Goal: Task Accomplishment & Management: Complete application form

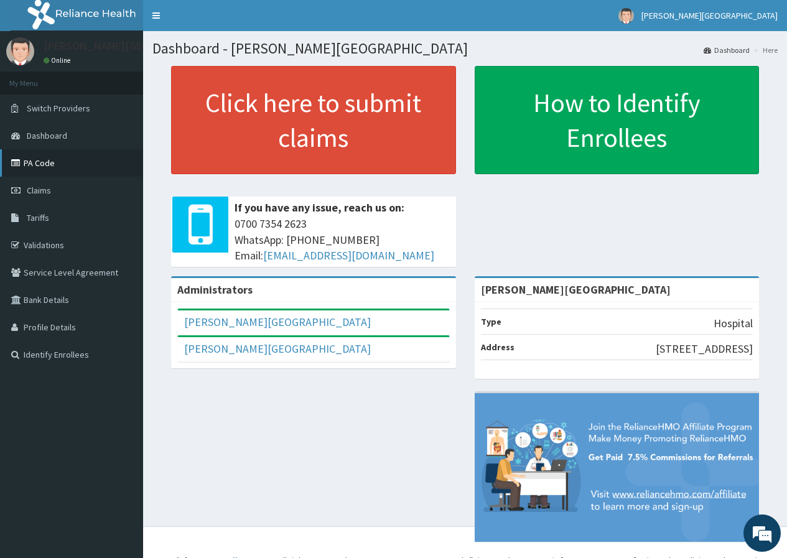
click at [53, 164] on link "PA Code" at bounding box center [71, 162] width 143 height 27
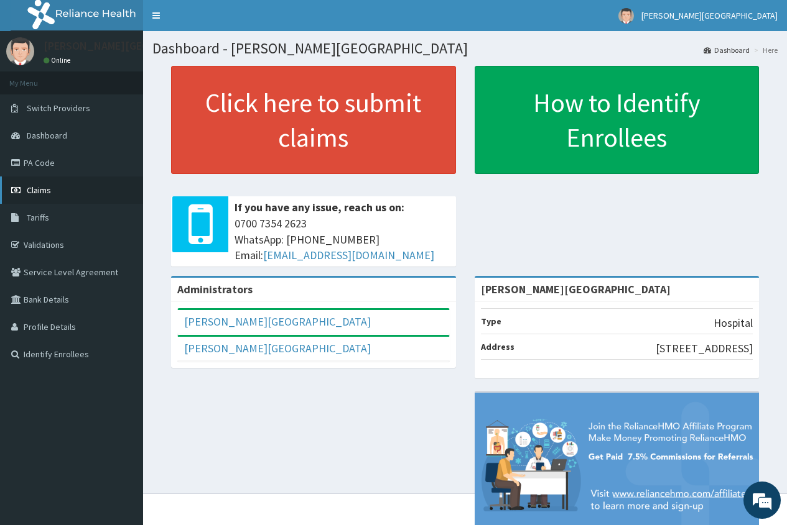
click at [40, 189] on span "Claims" at bounding box center [39, 190] width 24 height 11
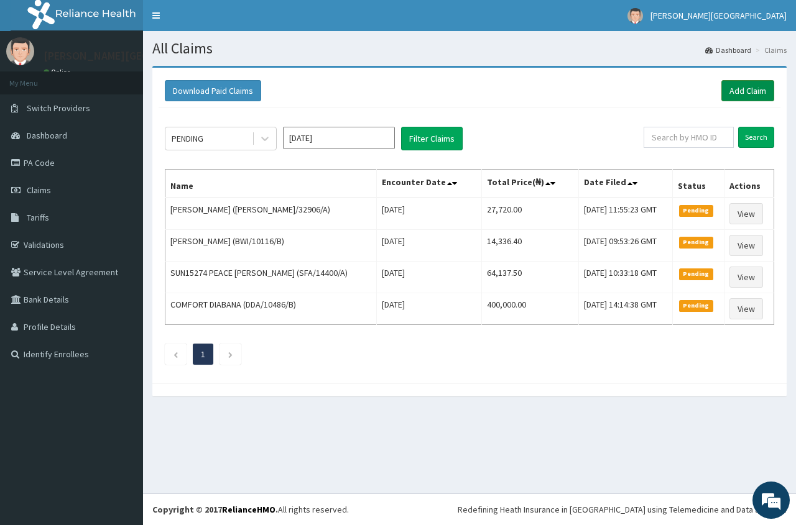
click at [739, 98] on link "Add Claim" at bounding box center [747, 90] width 53 height 21
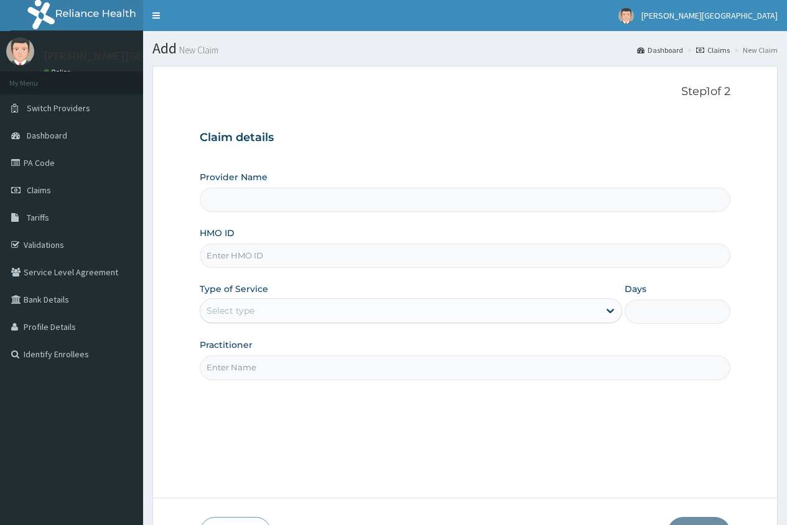
click at [210, 259] on input "HMO ID" at bounding box center [465, 256] width 530 height 24
type input "[PERSON_NAME][GEOGRAPHIC_DATA]"
paste input "ANL/10004/E"
type input "ANL/10004/E"
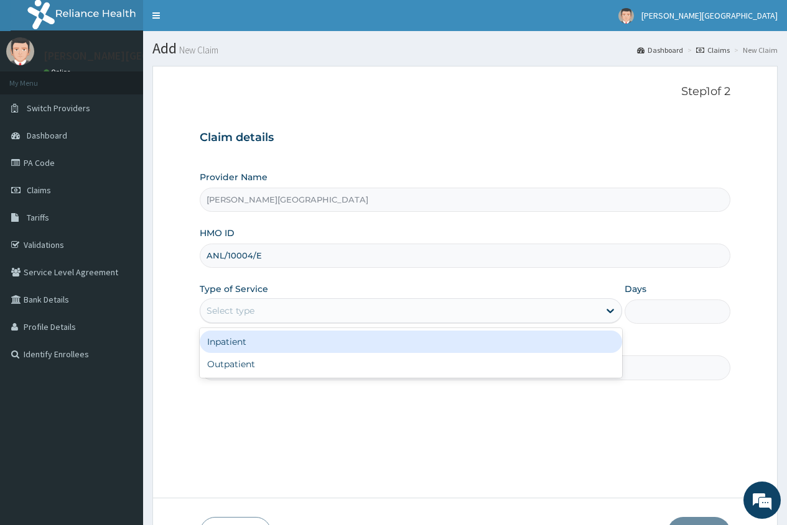
click at [214, 314] on div "Select type" at bounding box center [230, 311] width 48 height 12
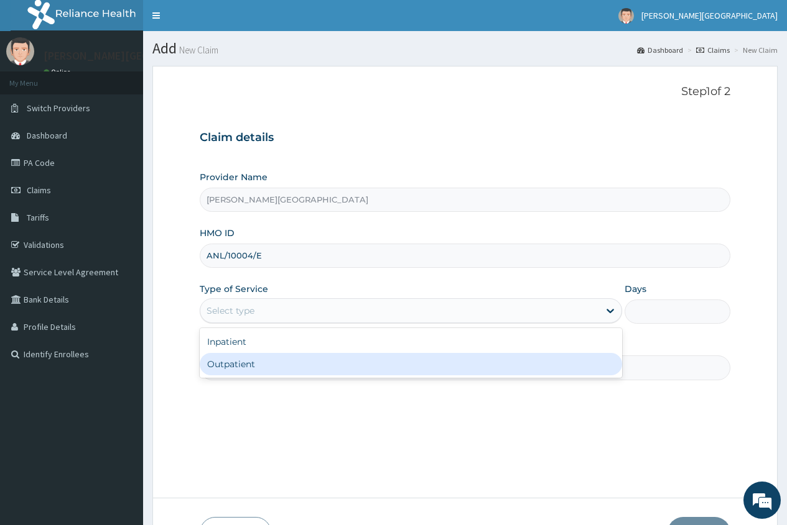
click at [216, 371] on div "Outpatient" at bounding box center [411, 364] width 422 height 22
type input "1"
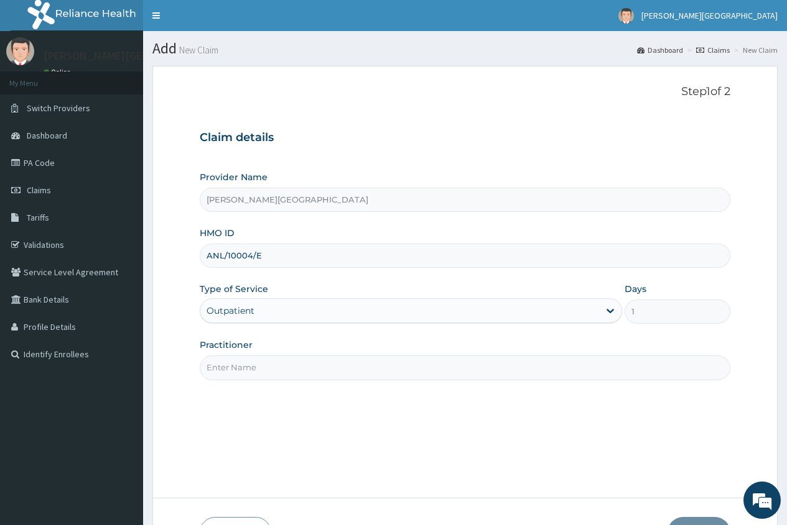
click at [220, 370] on input "Practitioner" at bounding box center [465, 368] width 530 height 24
type input "d"
type input "DR. EUGENE"
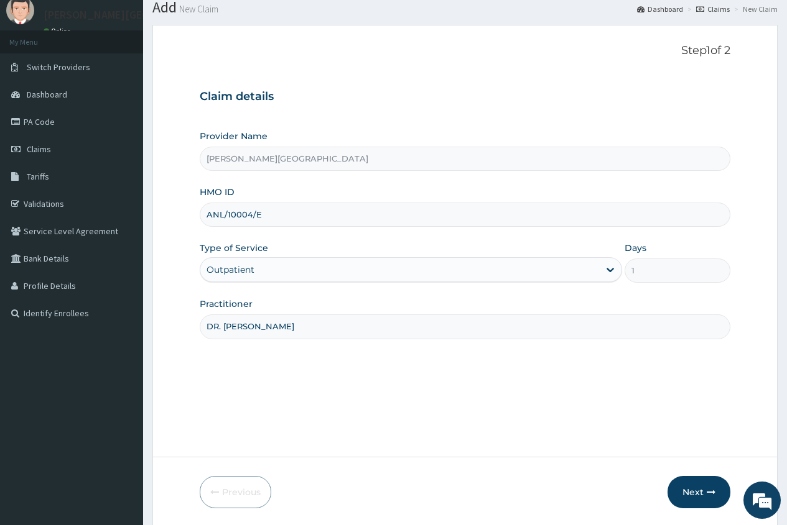
scroll to position [85, 0]
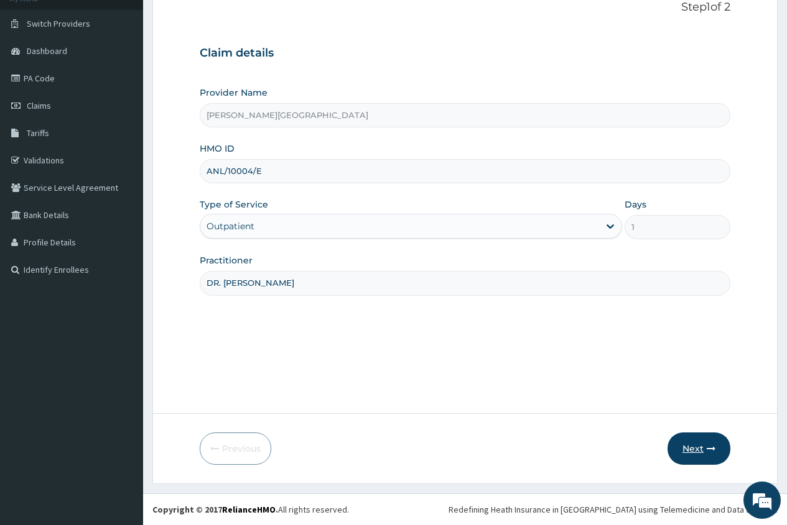
click at [698, 450] on button "Next" at bounding box center [698, 449] width 63 height 32
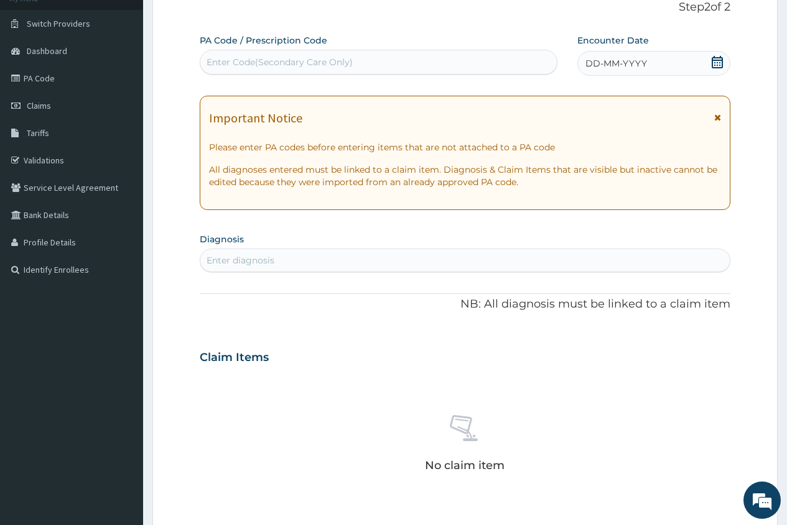
click at [242, 62] on div "Enter Code(Secondary Care Only)" at bounding box center [279, 62] width 146 height 12
paste input "PA/EC5B18"
type input "PA/EC5B18"
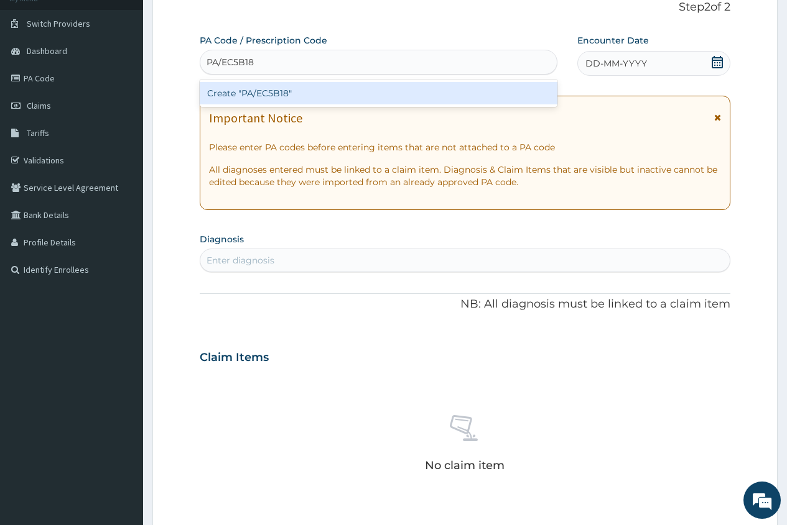
click at [358, 86] on div "Create "PA/EC5B18"" at bounding box center [378, 93] width 357 height 22
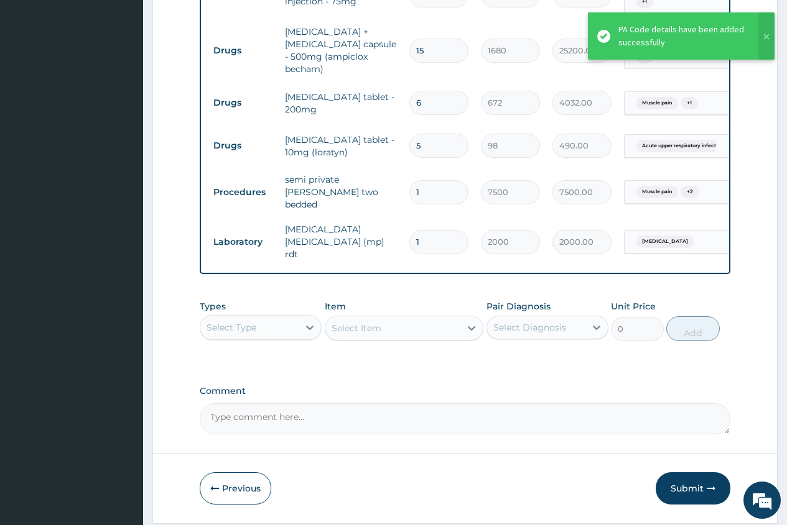
scroll to position [683, 0]
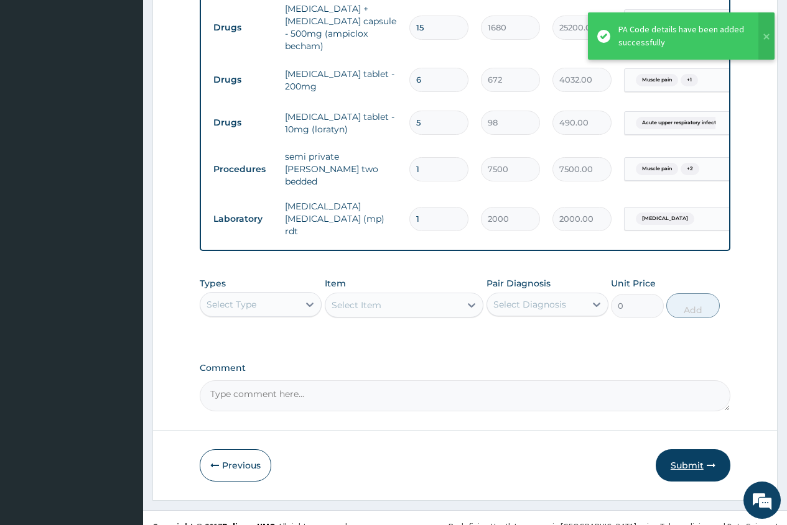
click at [679, 450] on button "Submit" at bounding box center [692, 466] width 75 height 32
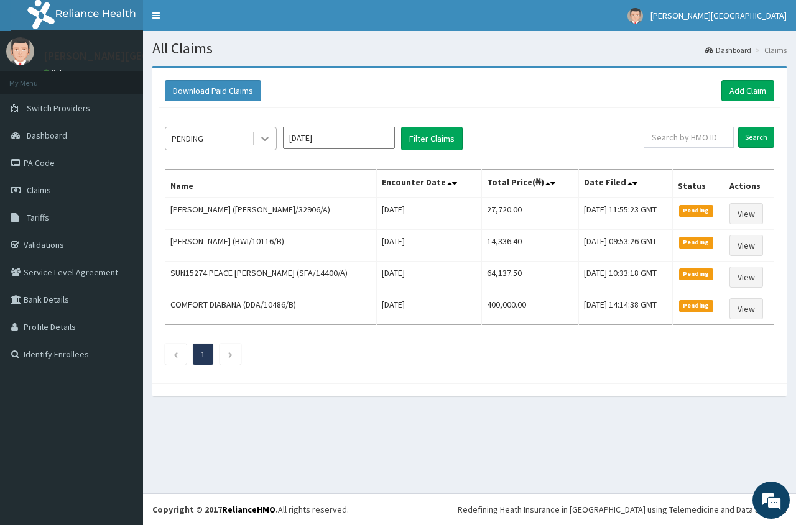
click at [258, 150] on div at bounding box center [265, 138] width 22 height 22
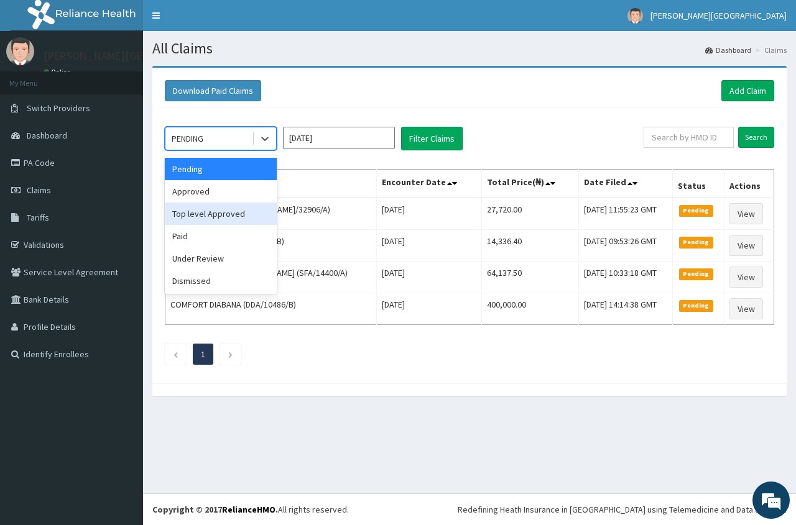
click at [230, 204] on div "Top level Approved" at bounding box center [221, 214] width 112 height 22
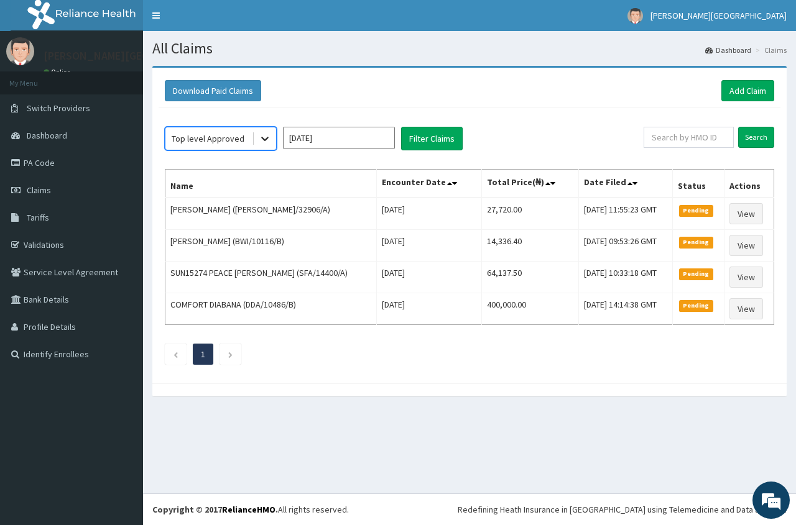
click at [265, 139] on icon at bounding box center [265, 138] width 12 height 12
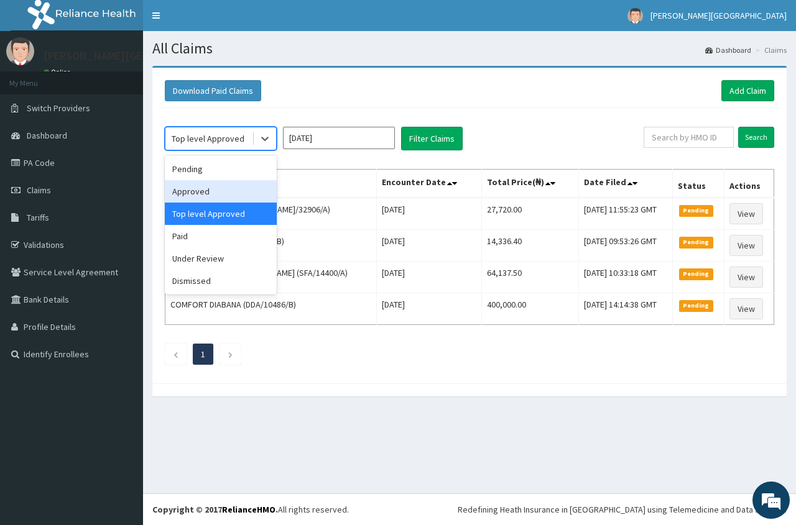
click at [229, 192] on div "Approved" at bounding box center [221, 191] width 112 height 22
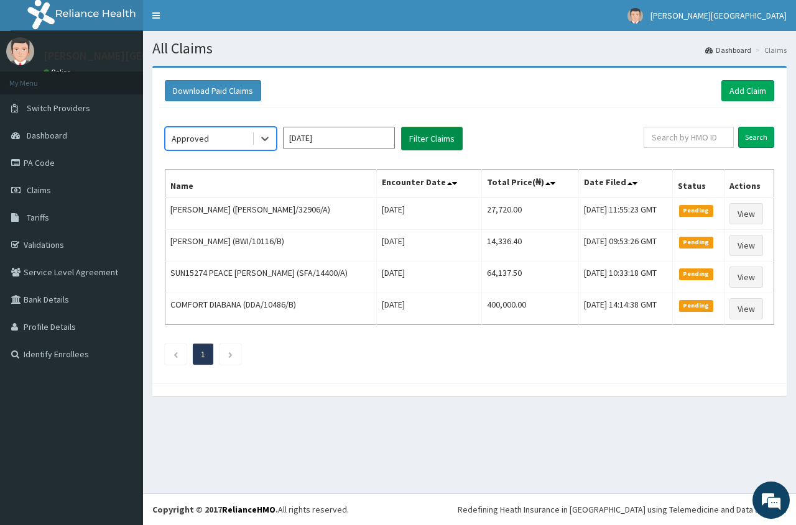
click at [436, 137] on button "Filter Claims" at bounding box center [432, 139] width 62 height 24
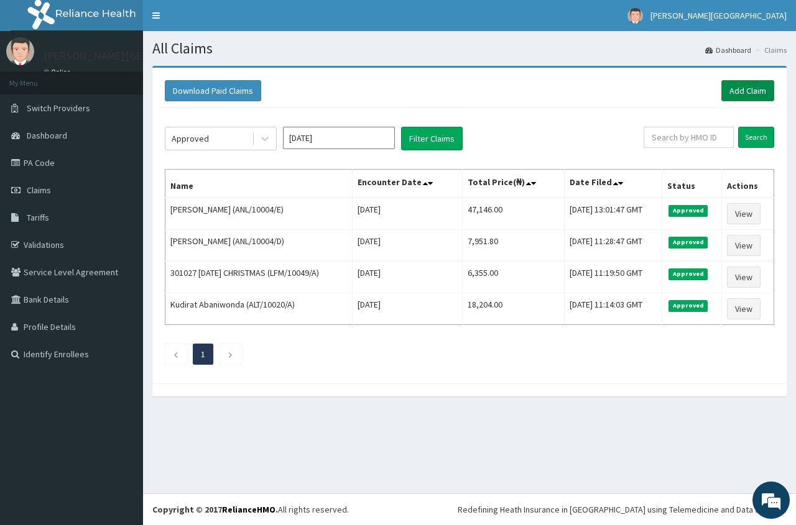
click at [746, 88] on link "Add Claim" at bounding box center [747, 90] width 53 height 21
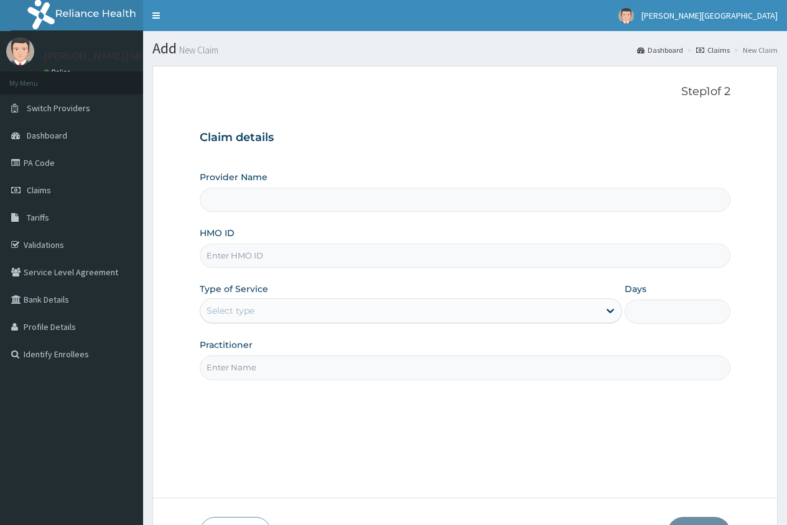
type input "[PERSON_NAME][GEOGRAPHIC_DATA]"
click at [246, 242] on div "HMO ID" at bounding box center [465, 247] width 530 height 41
click at [246, 252] on input "HMO ID" at bounding box center [465, 256] width 530 height 24
paste input "ANL/10004/A"
type input "ANL/10004/A"
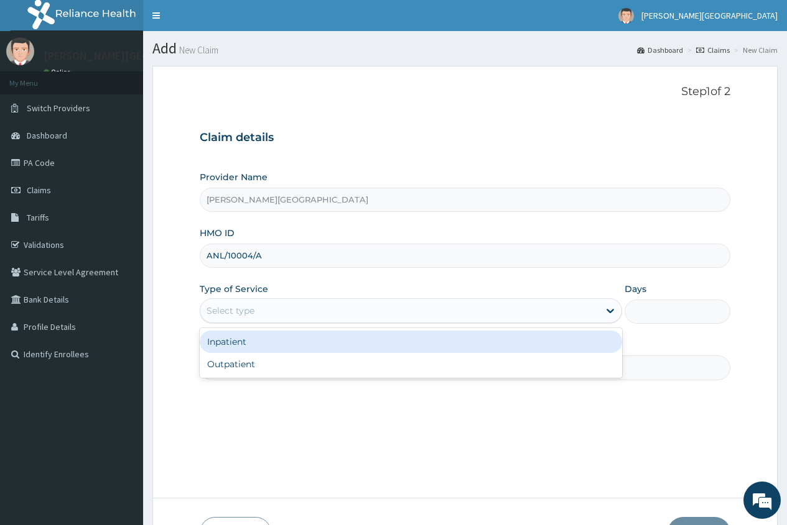
click at [279, 312] on div "Select type" at bounding box center [399, 311] width 399 height 20
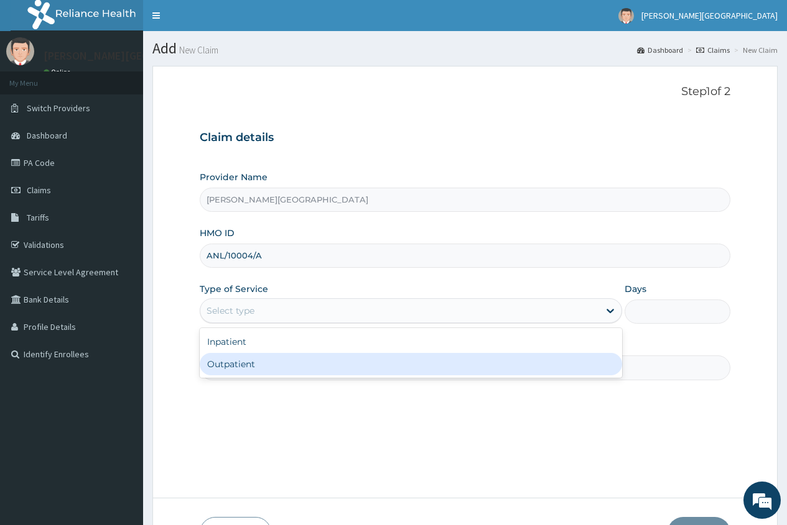
click at [250, 366] on div "Outpatient" at bounding box center [411, 364] width 422 height 22
type input "1"
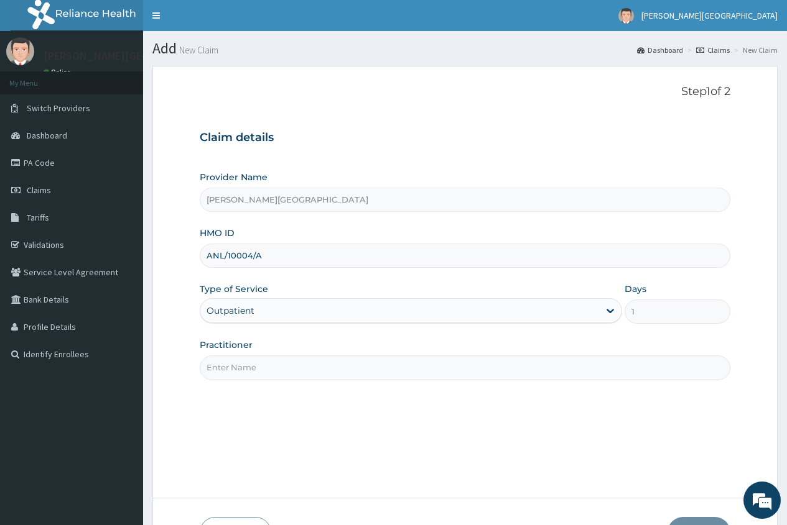
click at [250, 366] on input "Practitioner" at bounding box center [465, 368] width 530 height 24
type input "DR. EUGENE"
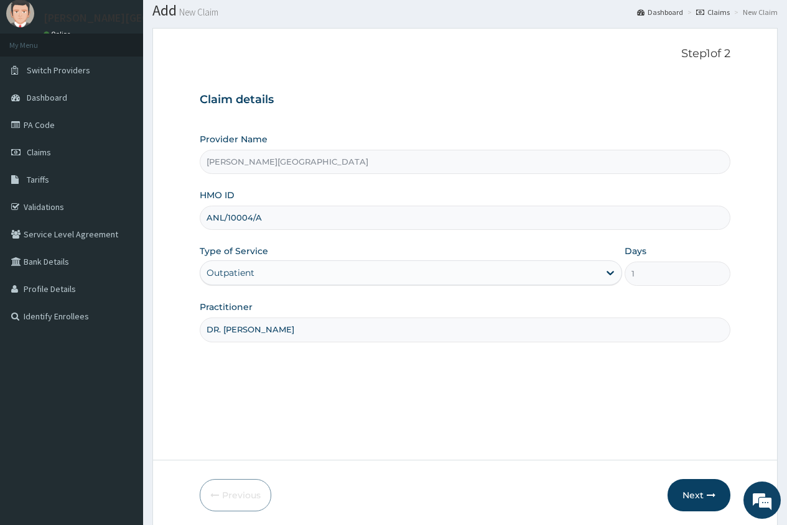
scroll to position [85, 0]
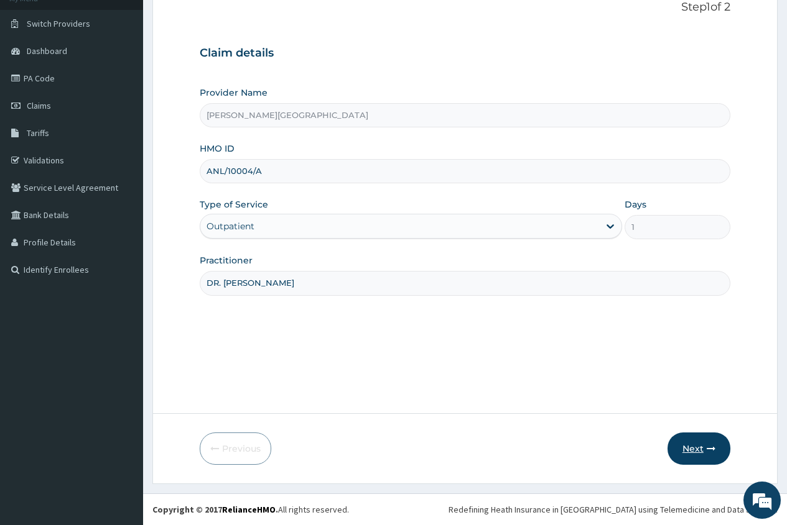
click at [687, 448] on button "Next" at bounding box center [698, 449] width 63 height 32
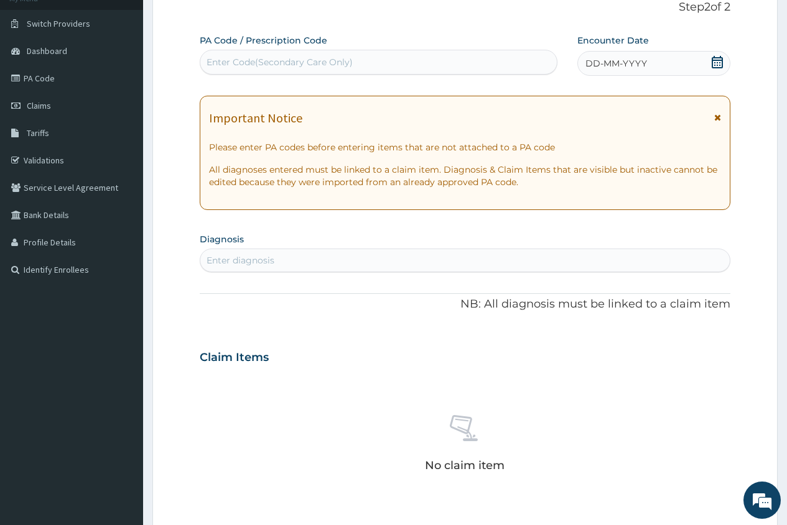
click at [206, 63] on div "Enter Code(Secondary Care Only)" at bounding box center [378, 62] width 356 height 20
paste input "PA/BE36E4"
type input "PA/BE36E4"
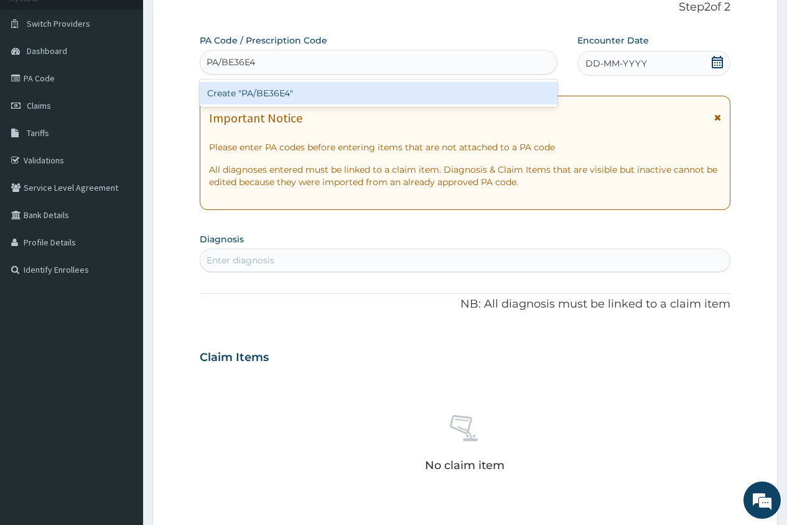
click at [307, 92] on div "Create "PA/BE36E4"" at bounding box center [378, 93] width 357 height 22
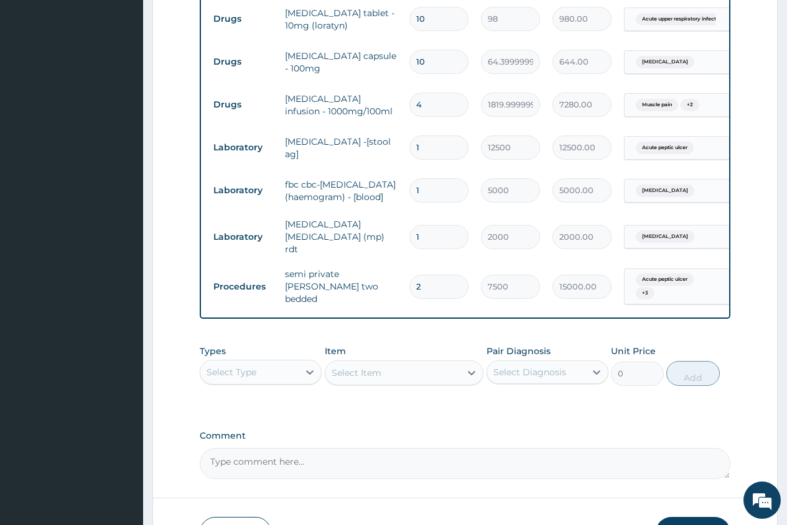
scroll to position [1231, 0]
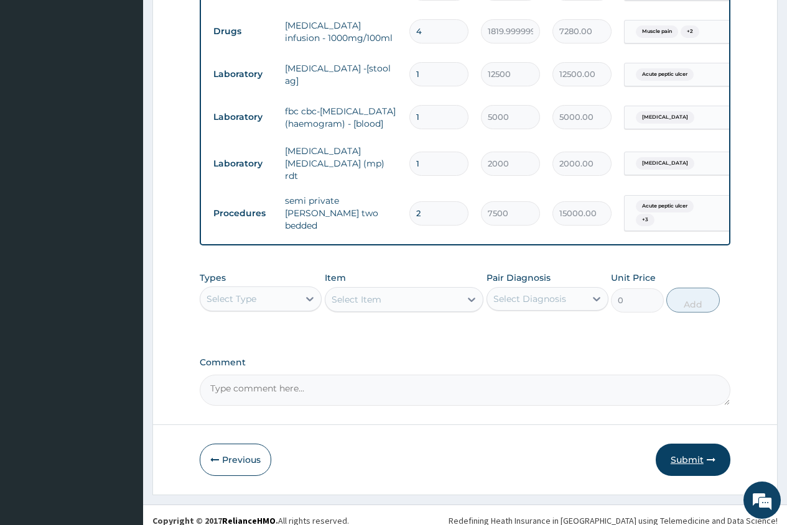
click at [690, 449] on button "Submit" at bounding box center [692, 460] width 75 height 32
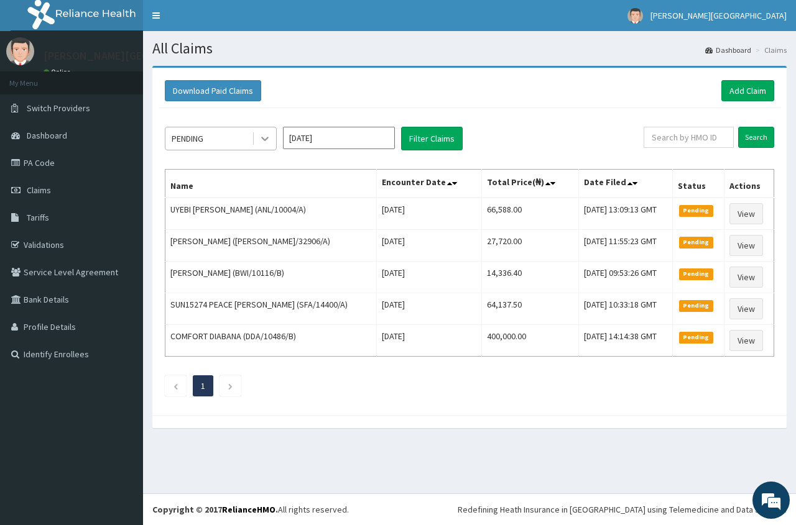
click at [267, 137] on icon at bounding box center [264, 139] width 7 height 4
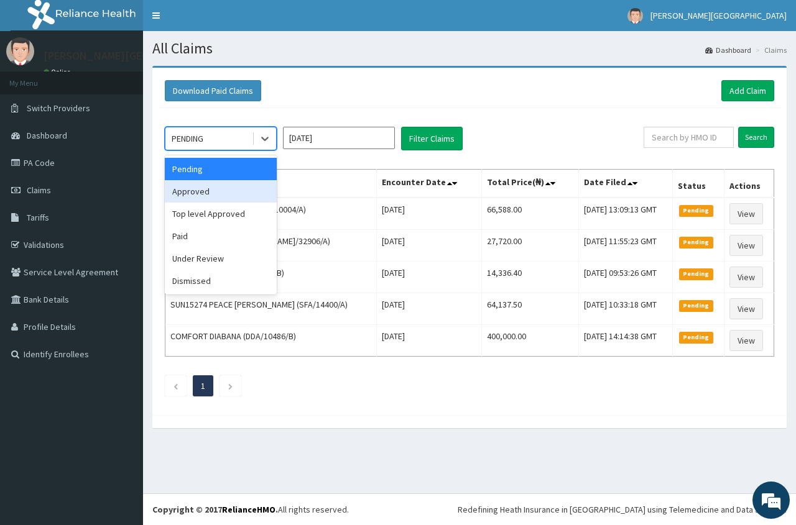
click at [217, 201] on div "Approved" at bounding box center [221, 191] width 112 height 22
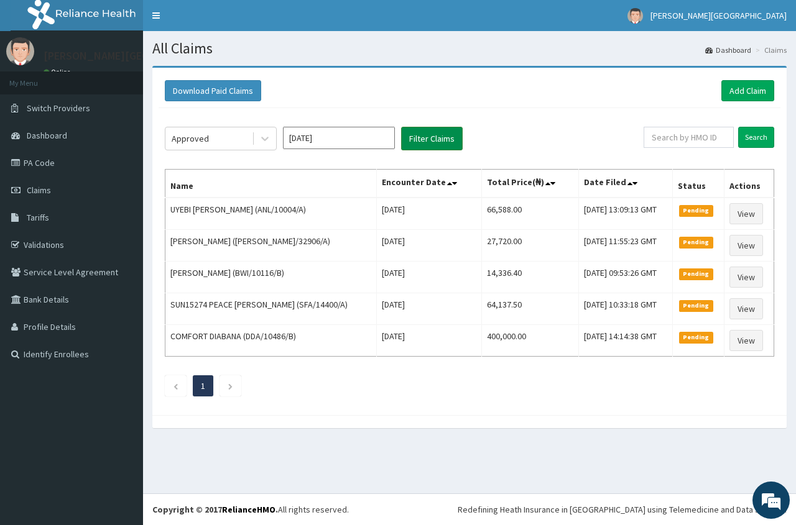
click at [432, 142] on button "Filter Claims" at bounding box center [432, 139] width 62 height 24
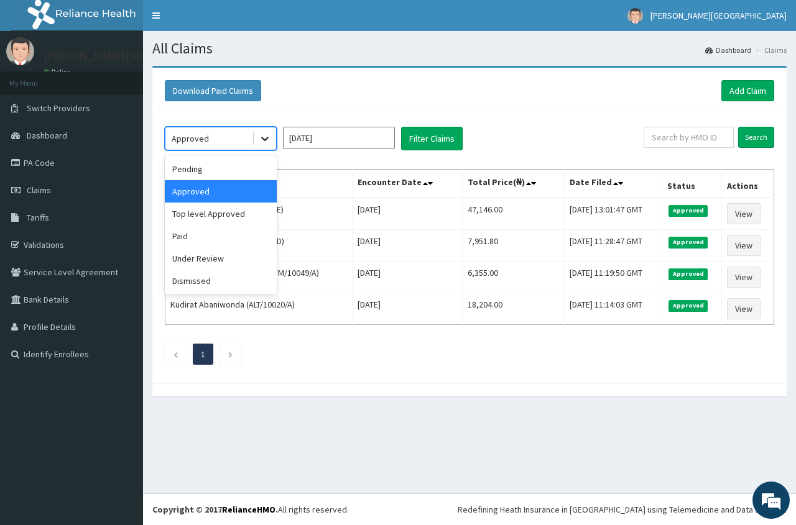
click at [264, 137] on icon at bounding box center [265, 138] width 12 height 12
click at [213, 262] on div "Under Review" at bounding box center [221, 258] width 112 height 22
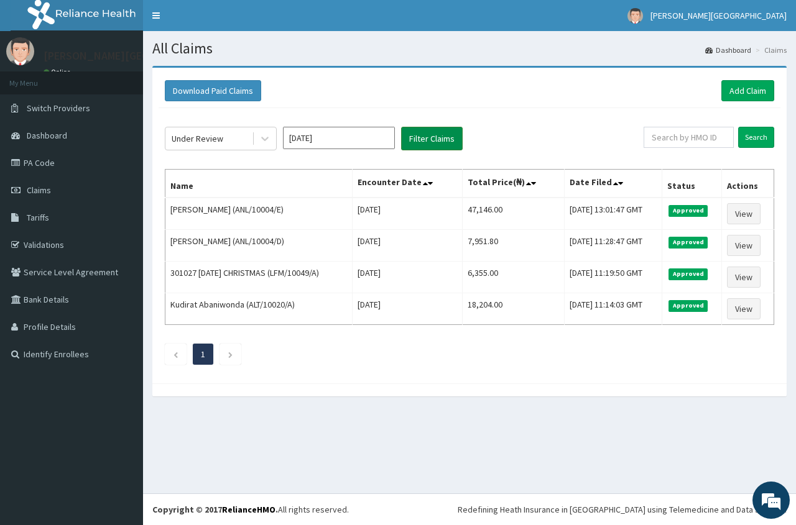
click at [419, 144] on button "Filter Claims" at bounding box center [432, 139] width 62 height 24
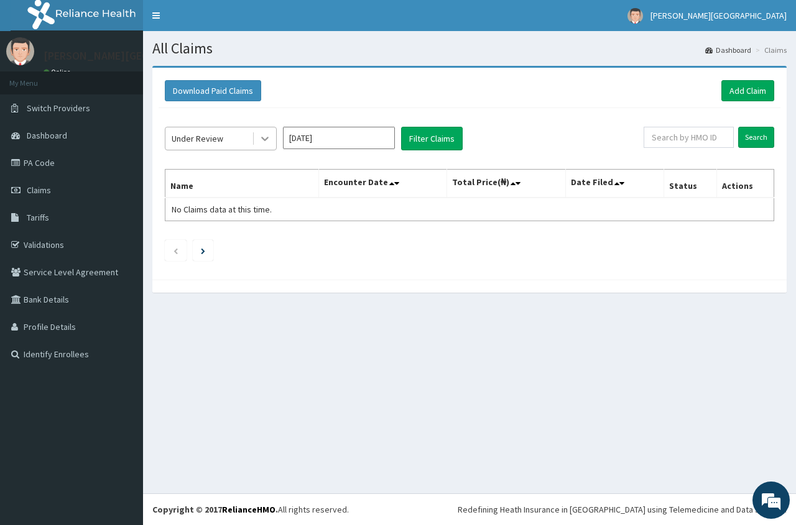
click at [265, 141] on icon at bounding box center [265, 138] width 12 height 12
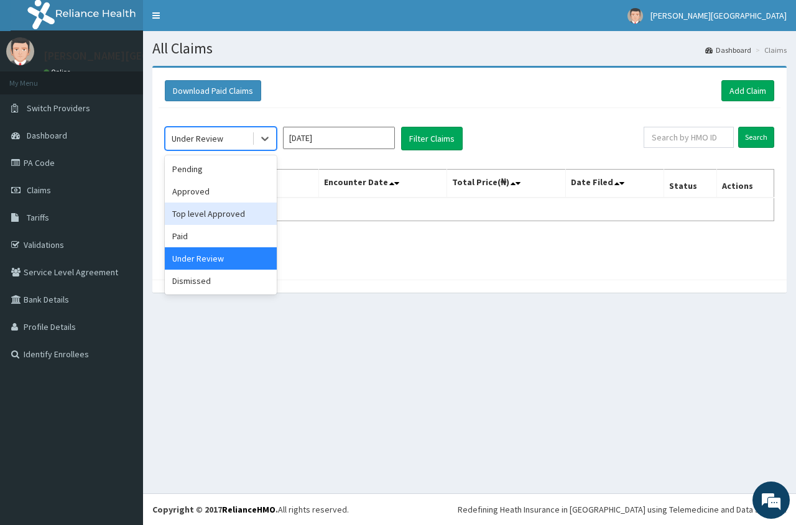
click at [229, 222] on div "Top level Approved" at bounding box center [221, 214] width 112 height 22
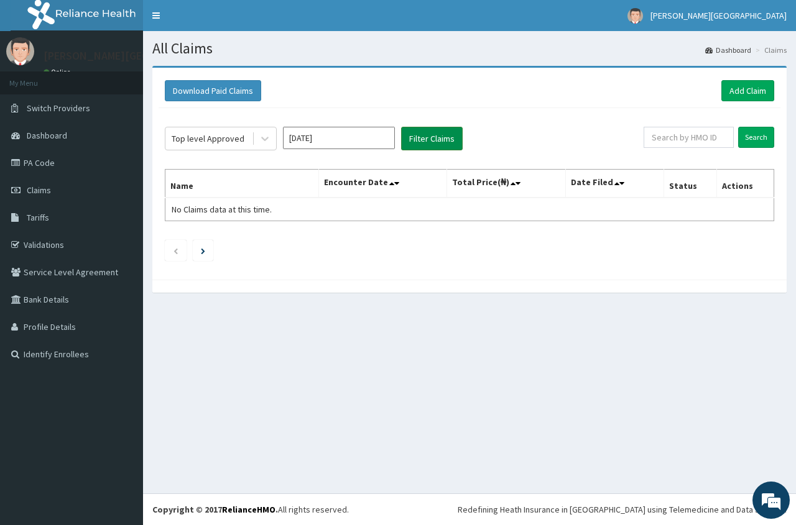
click at [428, 138] on button "Filter Claims" at bounding box center [432, 139] width 62 height 24
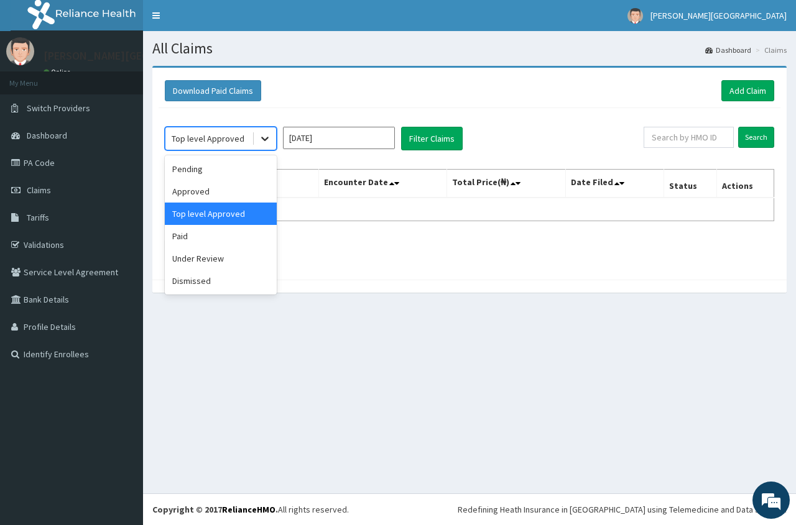
click at [260, 135] on icon at bounding box center [265, 138] width 12 height 12
click at [233, 196] on div "Approved" at bounding box center [221, 191] width 112 height 22
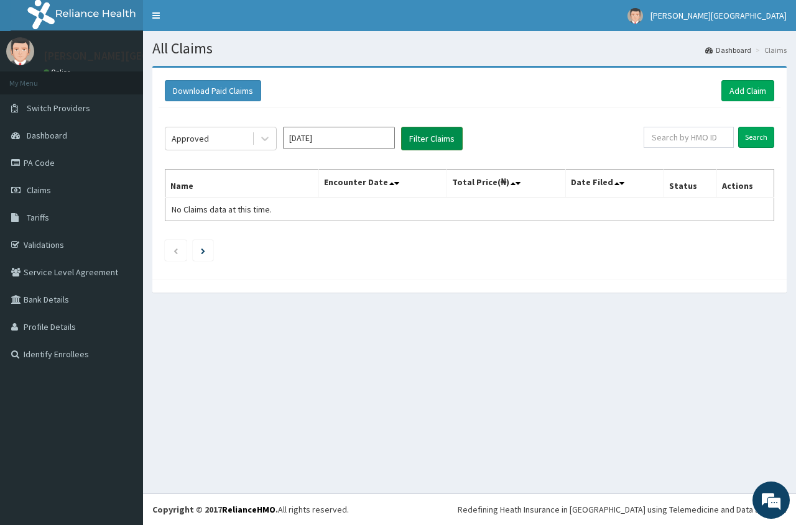
click at [424, 139] on button "Filter Claims" at bounding box center [432, 139] width 62 height 24
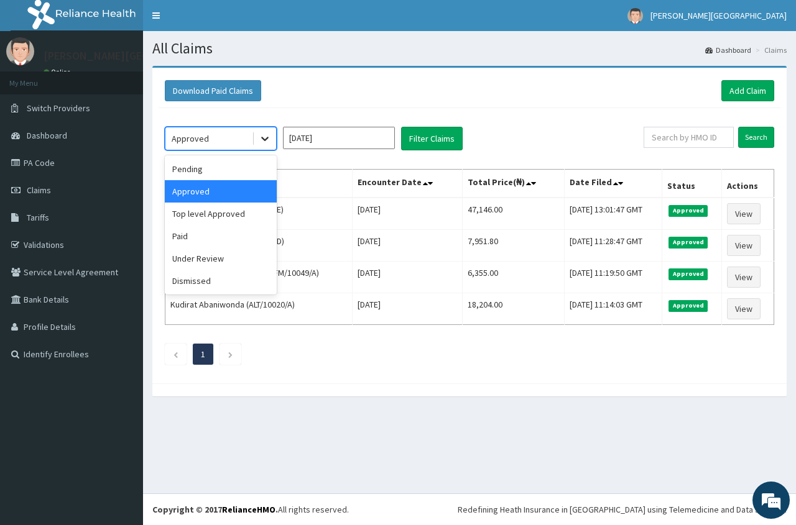
click at [262, 144] on icon at bounding box center [265, 138] width 12 height 12
click at [239, 163] on div "Pending" at bounding box center [221, 169] width 112 height 22
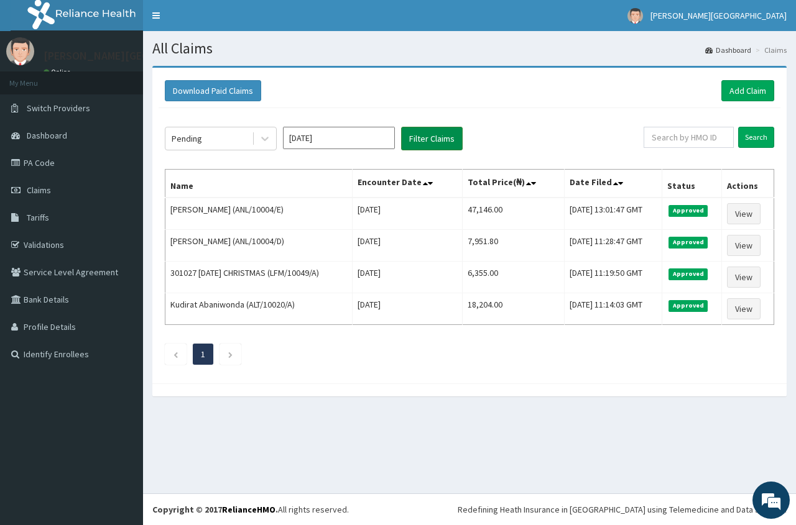
click at [430, 136] on button "Filter Claims" at bounding box center [432, 139] width 62 height 24
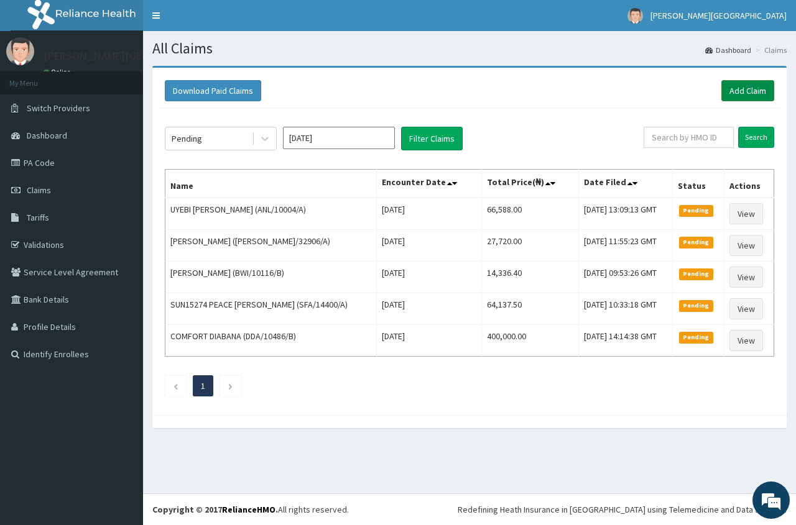
click at [742, 95] on link "Add Claim" at bounding box center [747, 90] width 53 height 21
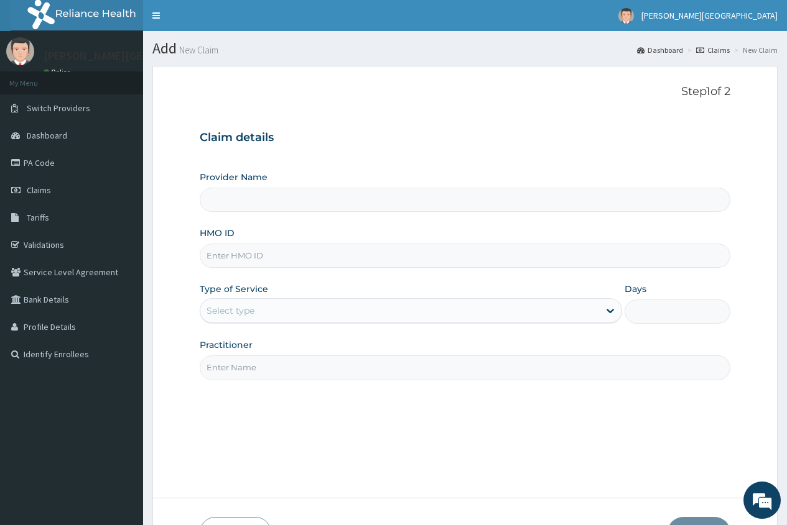
type input "[PERSON_NAME][GEOGRAPHIC_DATA]"
click at [252, 259] on input "HMO ID" at bounding box center [465, 256] width 530 height 24
paste input "LFM/10028/D"
click at [224, 259] on input "LFM/10028/D" at bounding box center [465, 256] width 530 height 24
type input "LFM/10028/D"
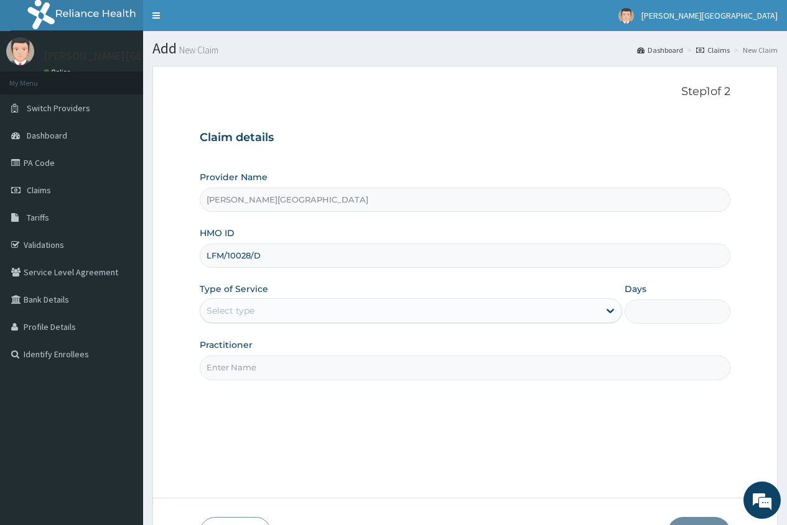
click at [220, 314] on div "Select type" at bounding box center [230, 311] width 48 height 12
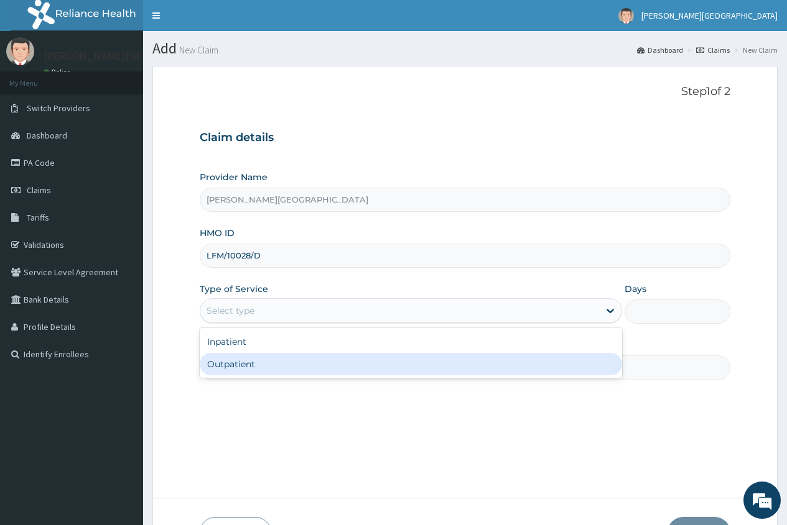
click at [226, 364] on div "Outpatient" at bounding box center [411, 364] width 422 height 22
type input "1"
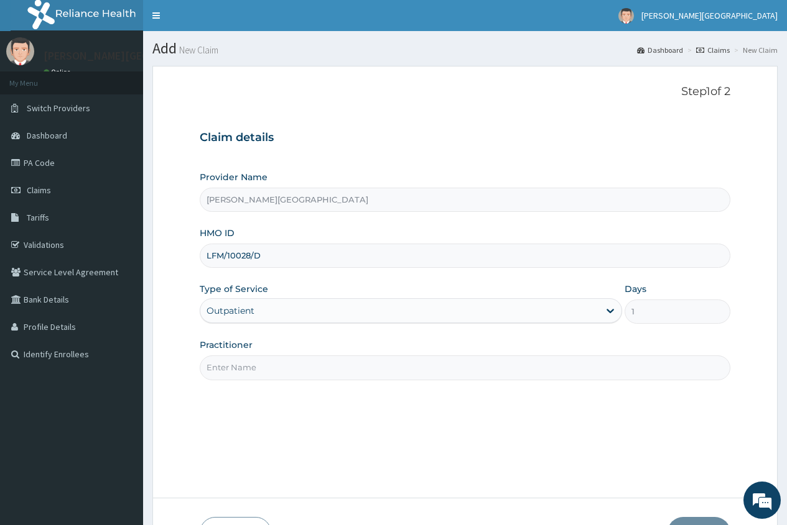
click at [228, 366] on input "Practitioner" at bounding box center [465, 368] width 530 height 24
type input "DR. [PERSON_NAME]"
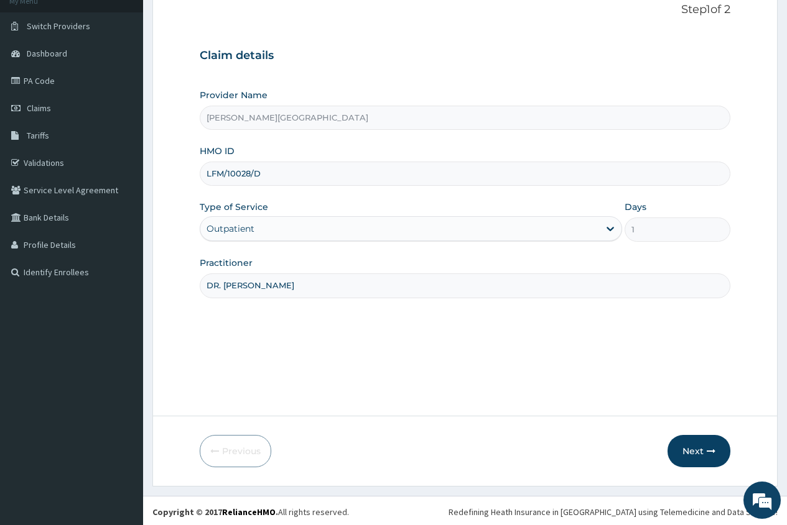
scroll to position [85, 0]
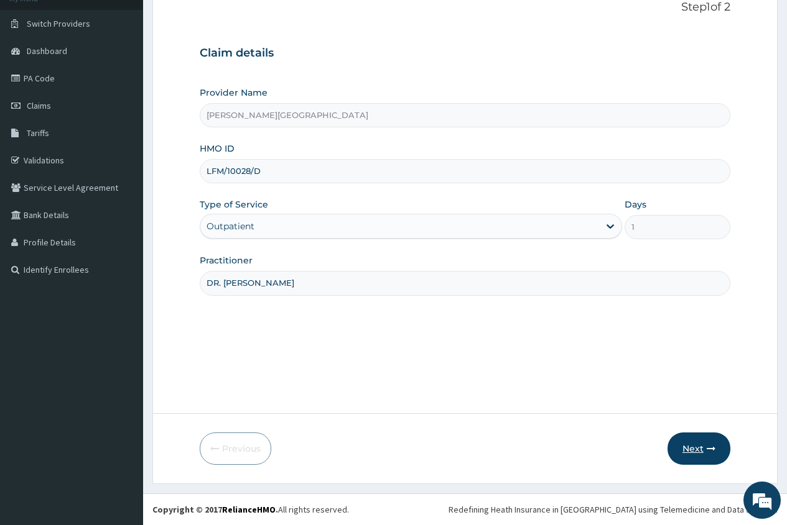
click at [694, 450] on button "Next" at bounding box center [698, 449] width 63 height 32
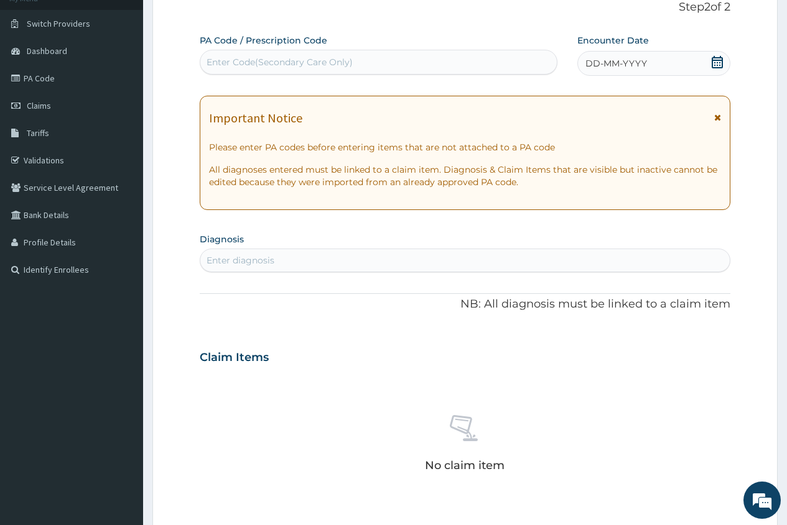
click at [273, 58] on div "Enter Code(Secondary Care Only)" at bounding box center [279, 62] width 146 height 12
paste input "PA/CAD555"
type input "PA/CAD555"
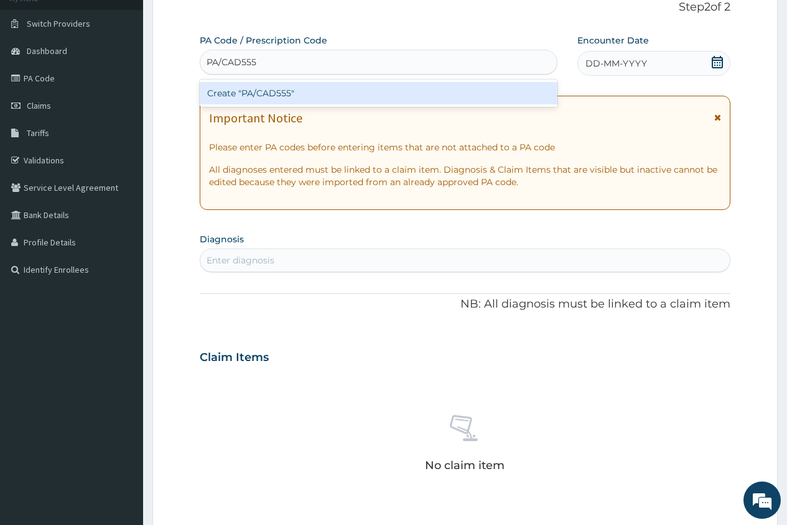
click at [301, 96] on div "Create "PA/CAD555"" at bounding box center [378, 93] width 357 height 22
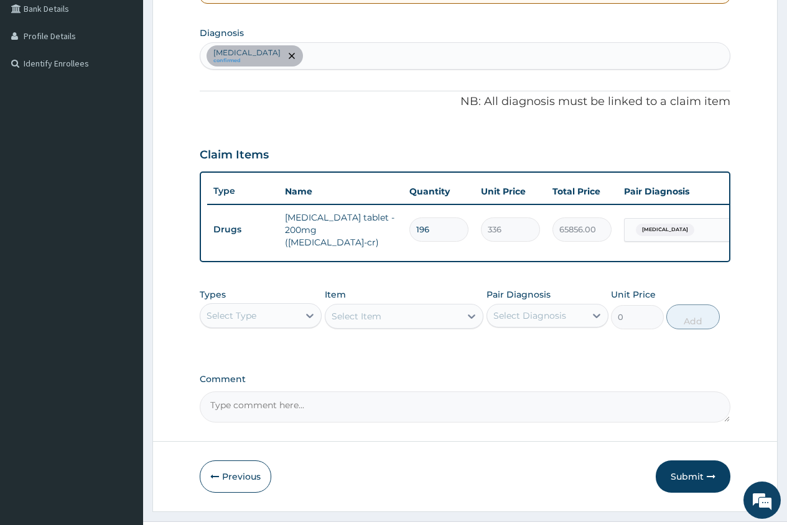
scroll to position [321, 0]
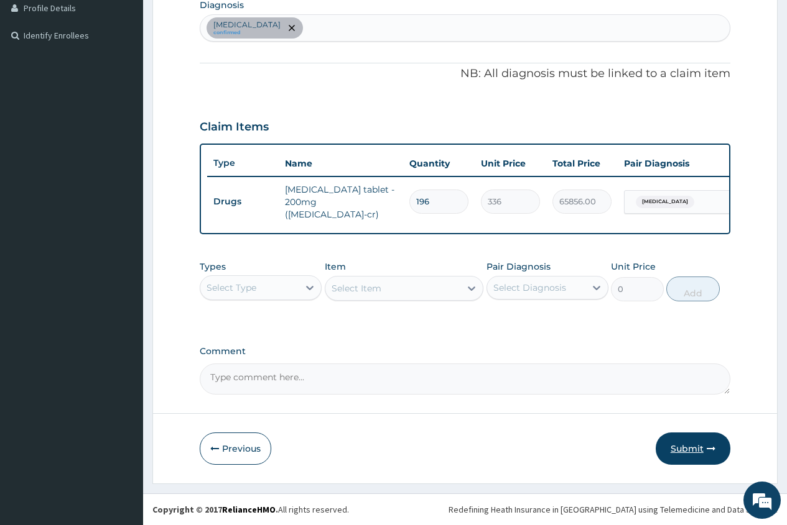
click at [685, 447] on button "Submit" at bounding box center [692, 449] width 75 height 32
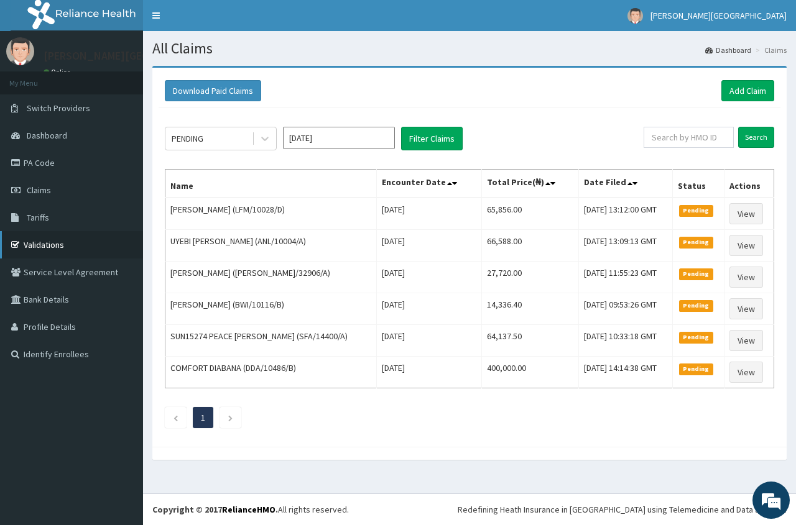
click at [47, 242] on link "Validations" at bounding box center [71, 244] width 143 height 27
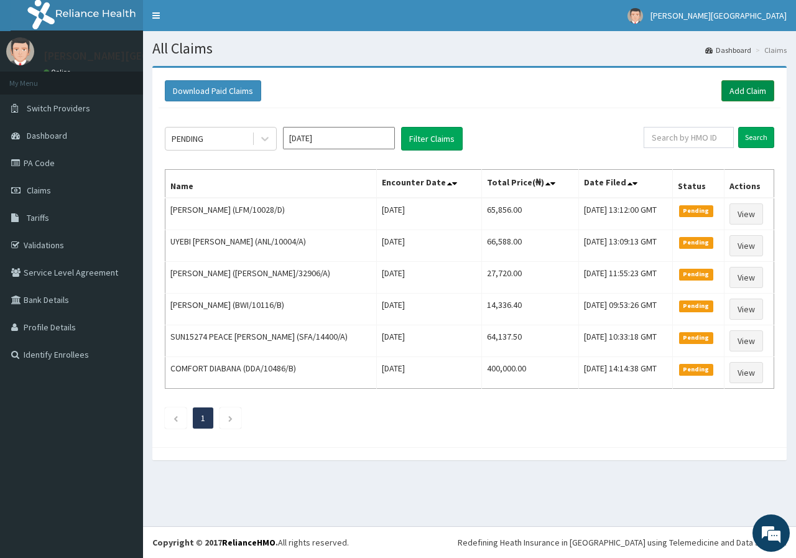
click at [752, 90] on link "Add Claim" at bounding box center [747, 90] width 53 height 21
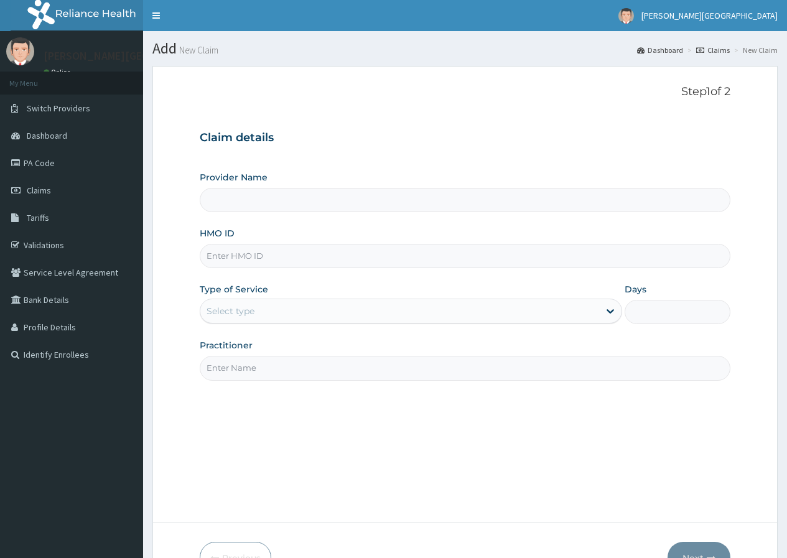
type input "[PERSON_NAME][GEOGRAPHIC_DATA]"
click at [272, 250] on input "HMO ID" at bounding box center [465, 256] width 530 height 24
type input "d"
type input "DTI/10163/F"
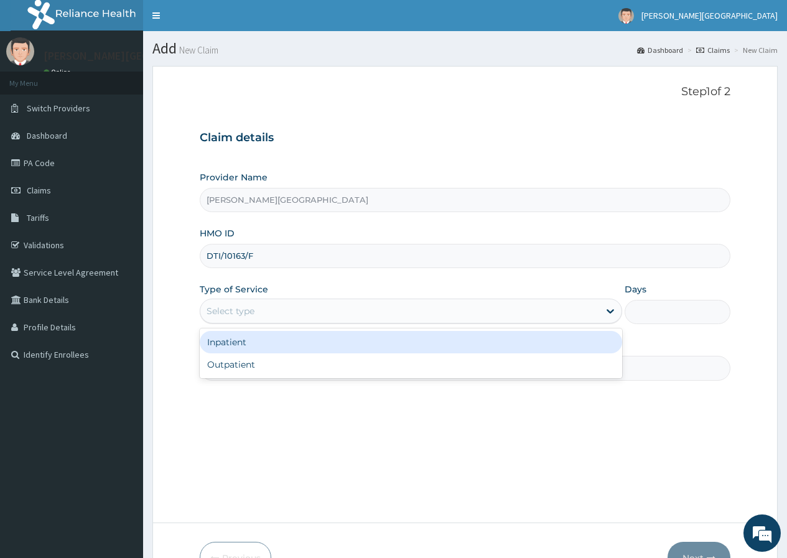
click at [218, 303] on div "Select type" at bounding box center [399, 311] width 399 height 20
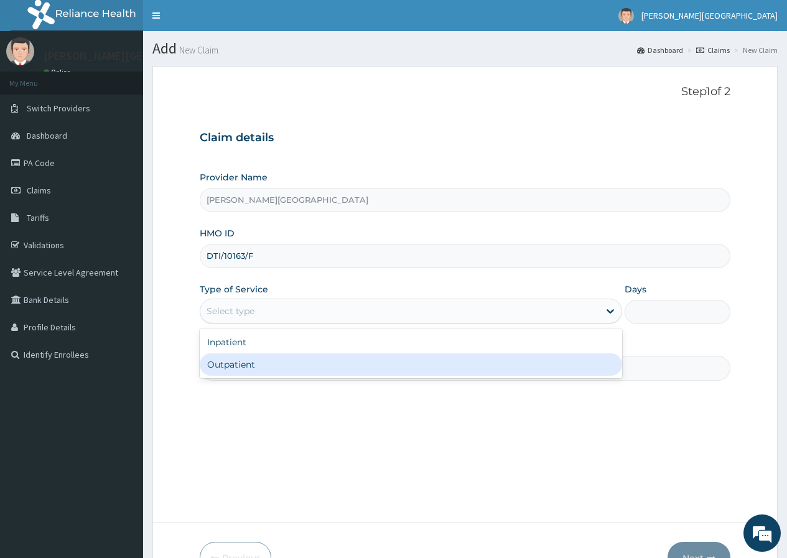
click at [212, 358] on div "Outpatient" at bounding box center [411, 364] width 422 height 22
type input "1"
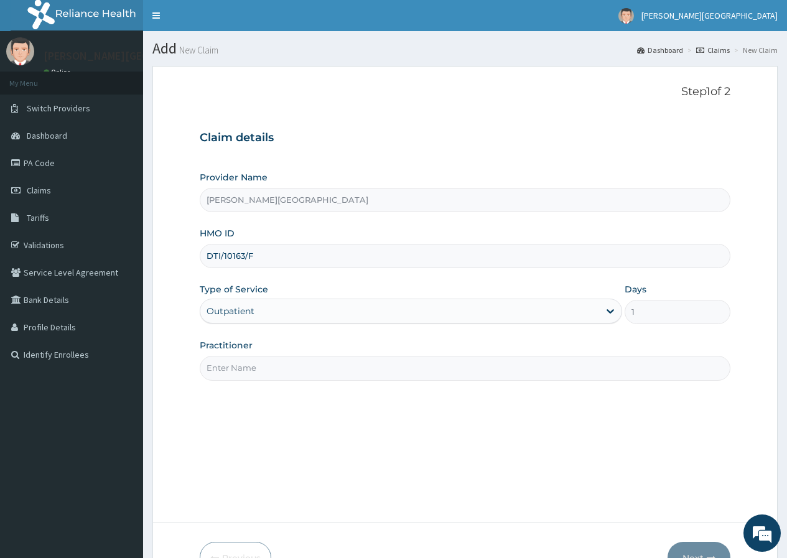
click at [214, 372] on input "Practitioner" at bounding box center [465, 368] width 530 height 24
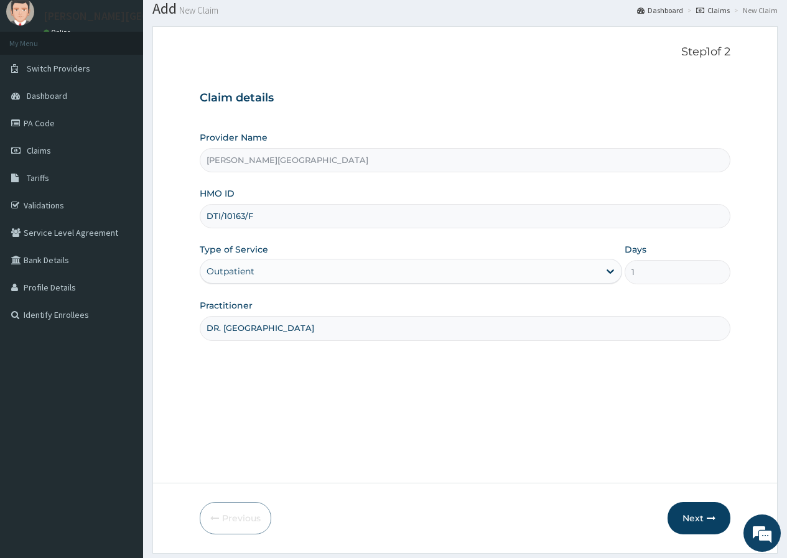
scroll to position [62, 0]
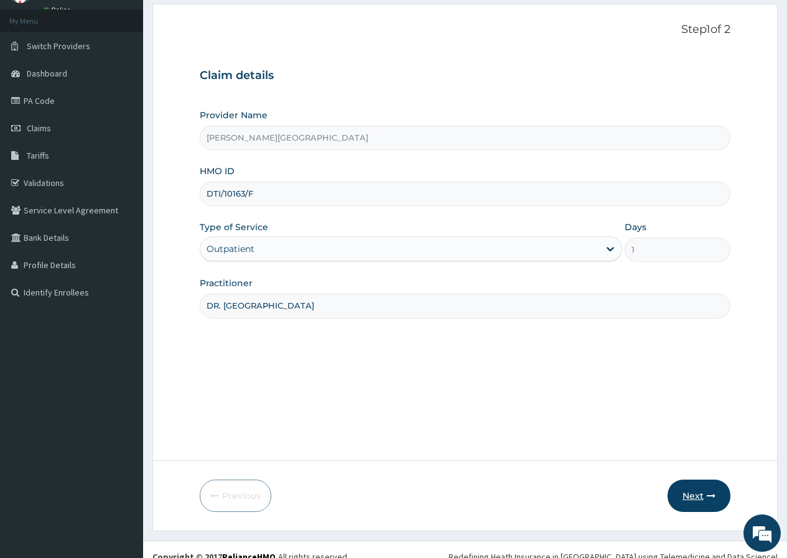
type input "DR. [GEOGRAPHIC_DATA]"
click at [691, 501] on button "Next" at bounding box center [698, 495] width 63 height 32
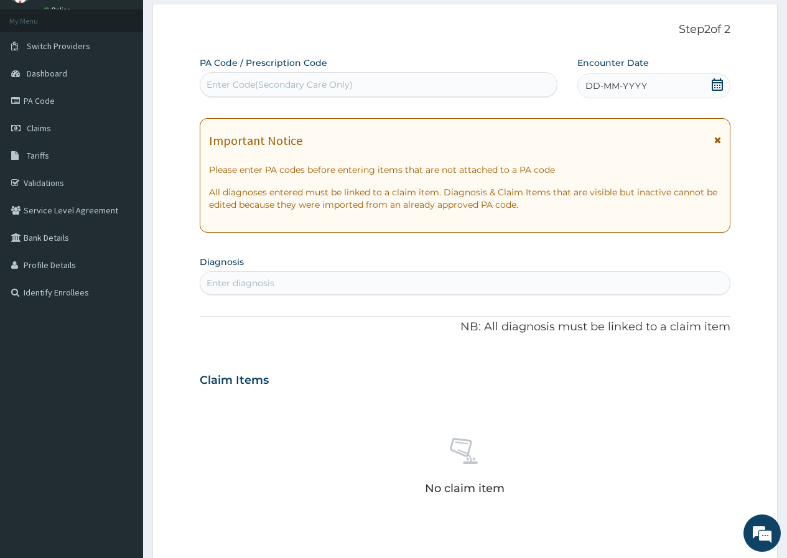
click at [718, 86] on icon at bounding box center [717, 84] width 12 height 12
